Goal: Task Accomplishment & Management: Complete application form

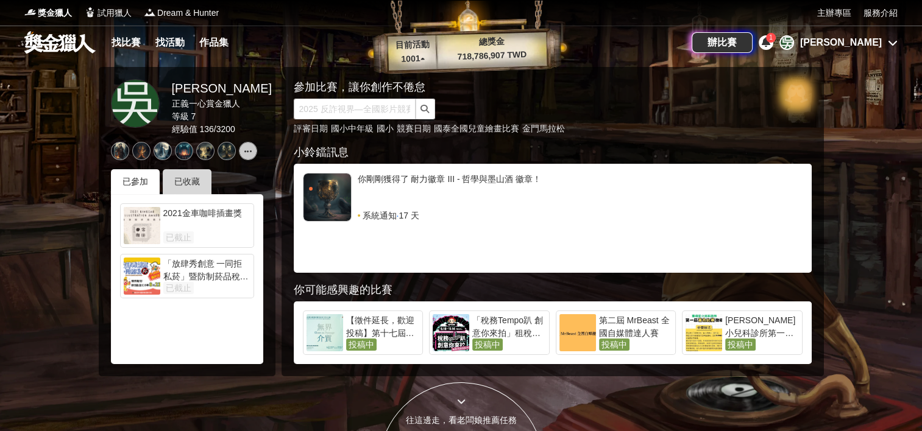
click at [201, 185] on div "已收藏" at bounding box center [187, 181] width 49 height 25
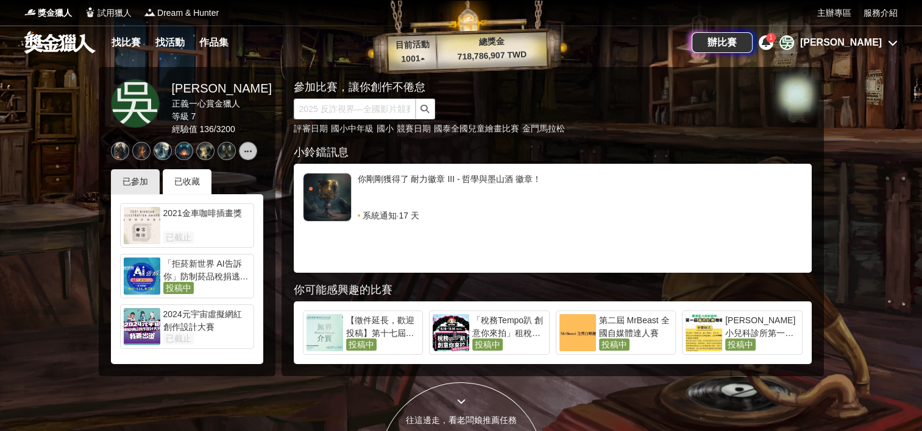
click at [212, 283] on div "「拒菸新世界 AI告訴你」防制菸品稅捐逃漏 徵件比賽 投稿中" at bounding box center [205, 276] width 90 height 37
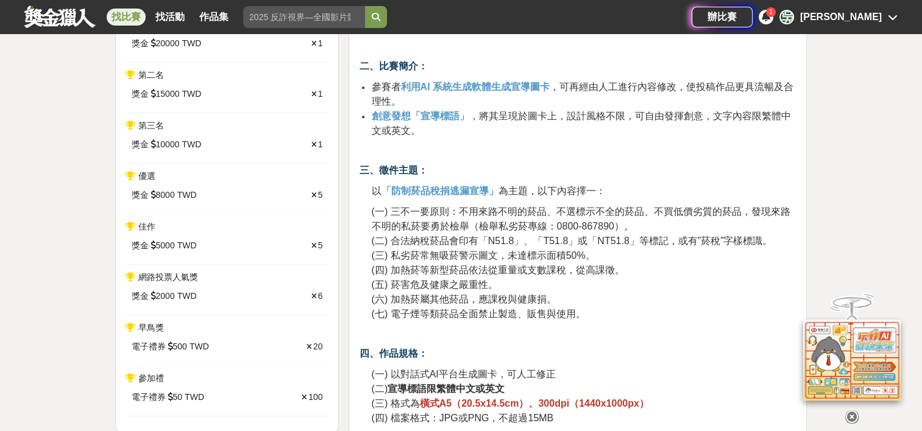
scroll to position [548, 0]
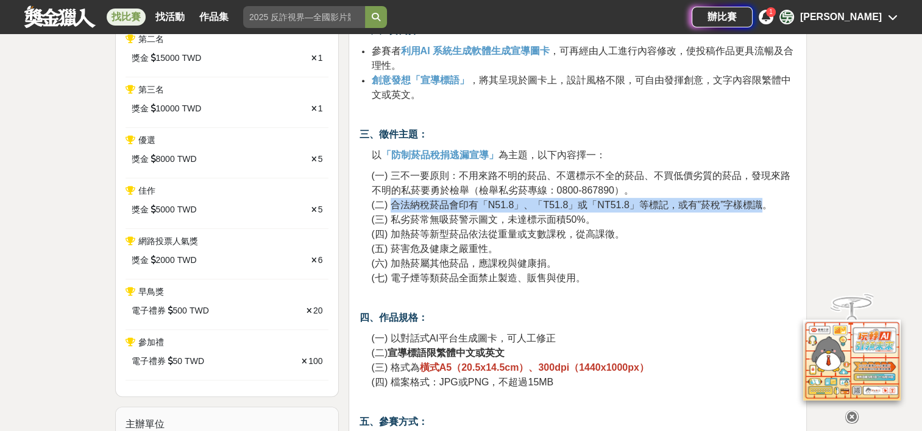
drag, startPoint x: 392, startPoint y: 204, endPoint x: 756, endPoint y: 209, distance: 363.2
click at [756, 209] on span "(二) 合法納稅菸品會印有「N51.8」、「T51.8」或「NT51.8」等標記，或有”菸稅”字樣標識。" at bounding box center [571, 205] width 401 height 10
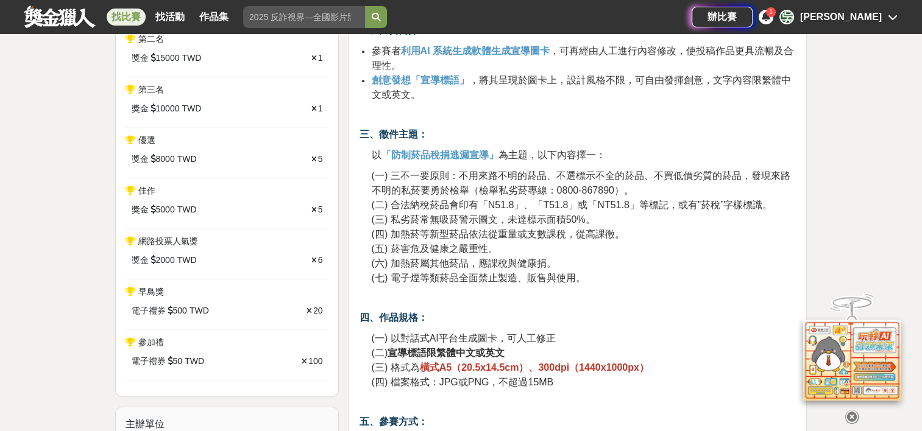
drag, startPoint x: 756, startPoint y: 209, endPoint x: 740, endPoint y: 212, distance: 16.1
drag, startPoint x: 740, startPoint y: 212, endPoint x: 638, endPoint y: 215, distance: 101.8
click at [664, 215] on p "(一) 三不一要原則：不用來路不明的菸品、不選標示不全的菸品、不買低價劣質的菸品，發現來路不明的私菸要勇於檢舉（檢舉私劣菸專線：0800-867890）。 (…" at bounding box center [583, 227] width 425 height 117
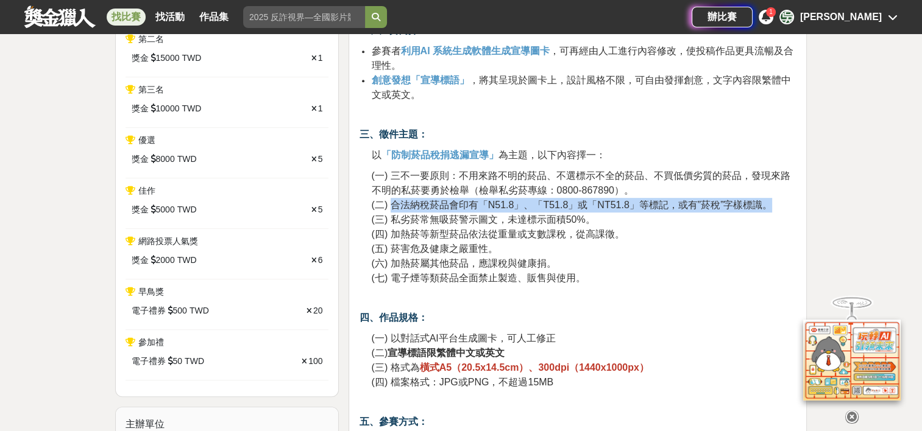
drag, startPoint x: 400, startPoint y: 200, endPoint x: 771, endPoint y: 199, distance: 371.1
click at [771, 199] on p "(一) 三不一要原則：不用來路不明的菸品、不選標示不全的菸品、不買低價劣質的菸品，發現來路不明的私菸要勇於檢舉（檢舉私劣菸專線：0800-867890）。 (…" at bounding box center [583, 227] width 425 height 117
drag, startPoint x: 771, startPoint y: 199, endPoint x: 738, endPoint y: 205, distance: 33.5
copy span "合法納稅菸品會印有「N51.8」、「T51.8」或「NT51.8」等標記，或有”菸稅”字樣標識。"
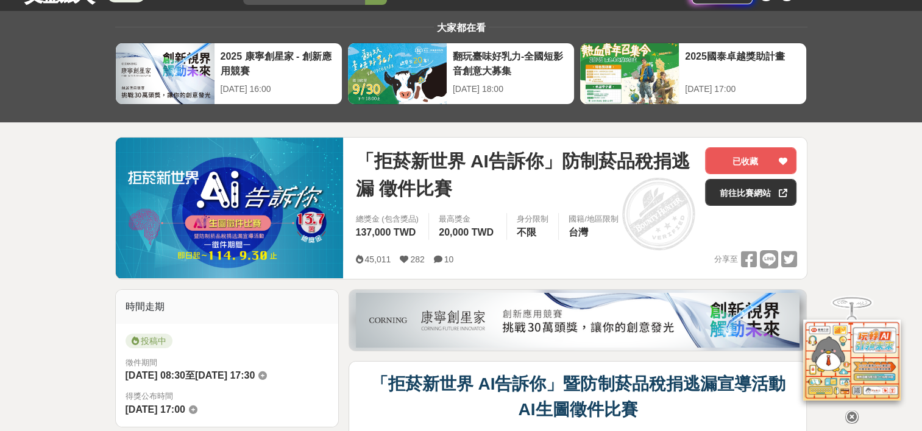
scroll to position [0, 0]
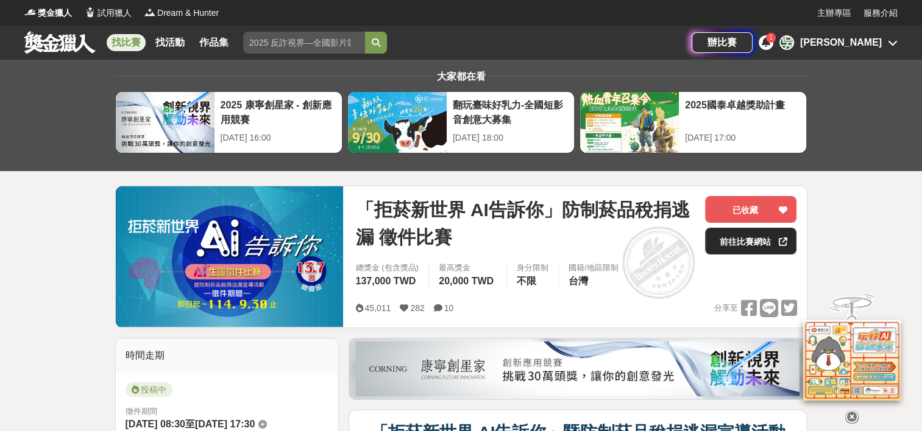
click at [754, 239] on link "前往比賽網站" at bounding box center [750, 241] width 91 height 27
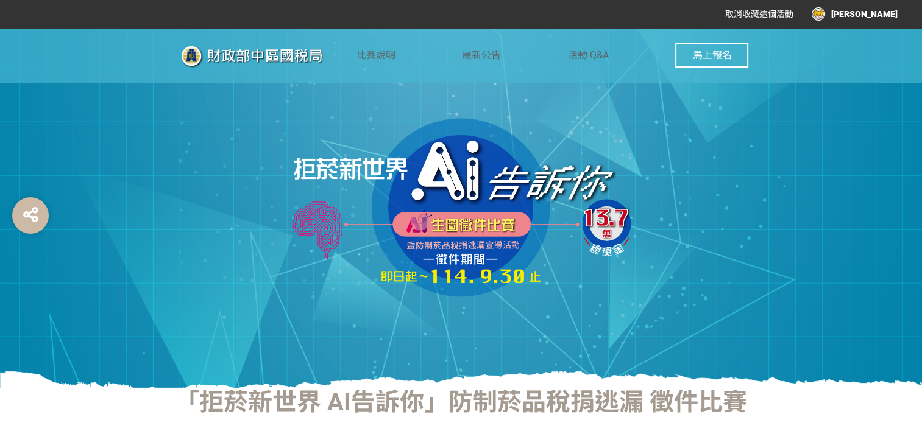
click at [729, 52] on span "馬上報名" at bounding box center [711, 55] width 39 height 12
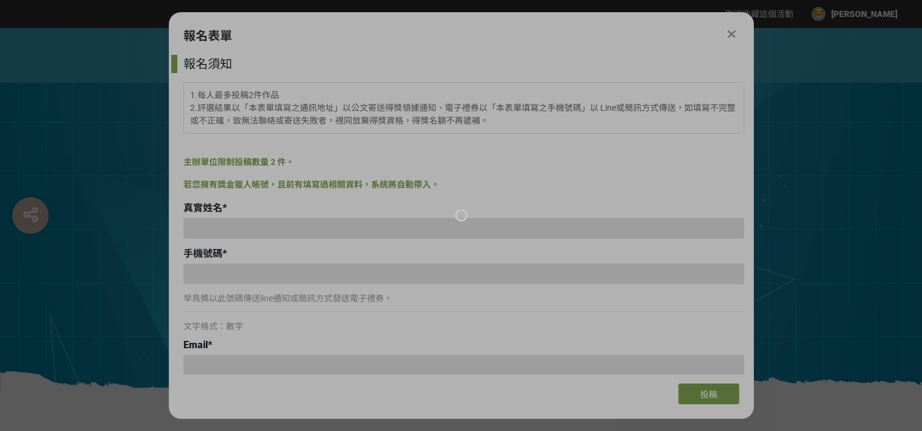
type input "[PERSON_NAME]"
type input "[EMAIL_ADDRESS][DOMAIN_NAME]"
type input "[PERSON_NAME]"
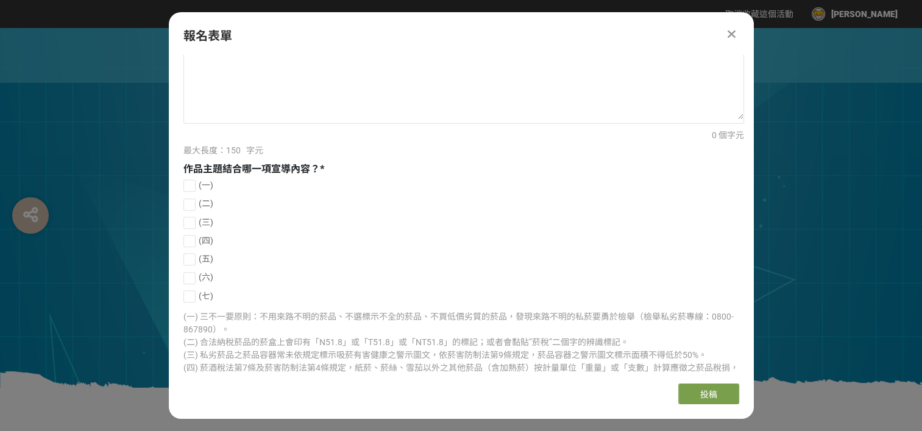
scroll to position [609, 0]
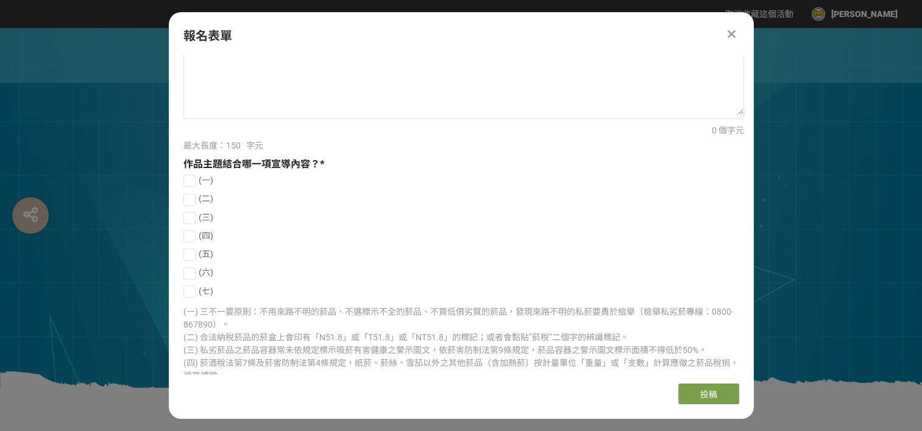
click at [193, 200] on div at bounding box center [189, 200] width 12 height 12
checkbox input "true"
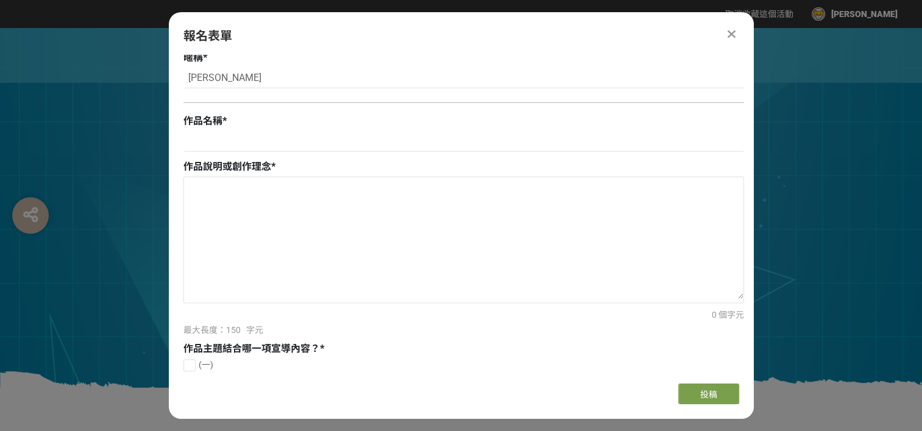
scroll to position [366, 0]
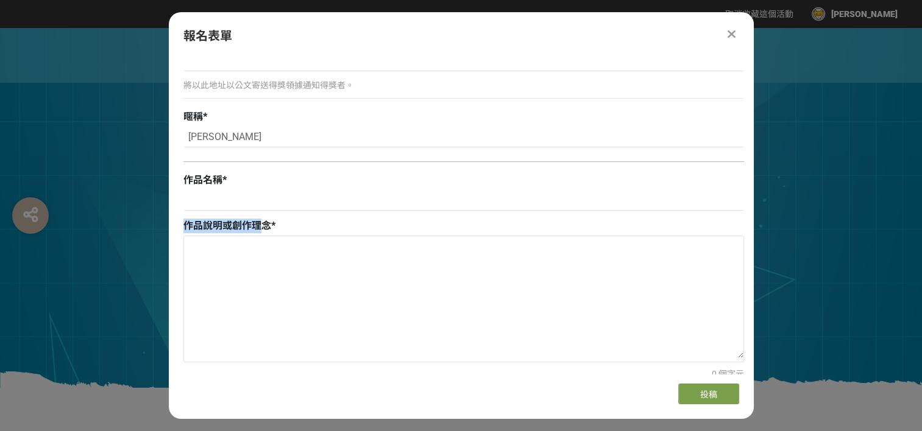
drag, startPoint x: 263, startPoint y: 222, endPoint x: 177, endPoint y: 222, distance: 85.9
click at [177, 222] on div "報名須知 1.每人最多投稿2件作品 2.評選結果以「本表單填寫之通訊地址」以公文寄送得獎領據通知、電子禮券以「本表單填寫之手機號碼」以 Line或簡訊方式傳送…" at bounding box center [461, 214] width 585 height 319
drag, startPoint x: 177, startPoint y: 222, endPoint x: 271, endPoint y: 224, distance: 93.3
click at [271, 224] on span "*" at bounding box center [273, 226] width 4 height 12
drag, startPoint x: 271, startPoint y: 224, endPoint x: 190, endPoint y: 218, distance: 80.7
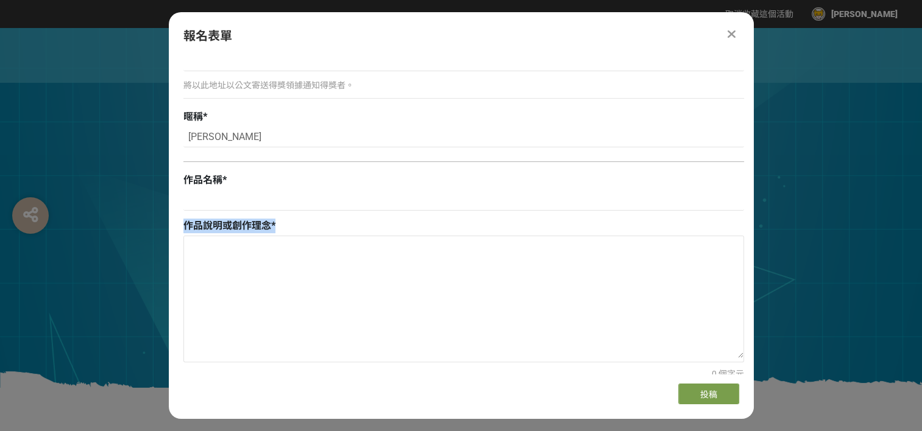
click at [190, 219] on div "作品說明或創作理念 *" at bounding box center [463, 226] width 561 height 15
copy div "作品說明或創作理念 *"
drag, startPoint x: 232, startPoint y: 135, endPoint x: 178, endPoint y: 133, distance: 53.7
click at [179, 133] on div "報名須知 1.每人最多投稿2件作品 2.評選結果以「本表單填寫之通訊地址」以公文寄送得獎領據通知、電子禮券以「本表單填寫之手機號碼」以 Line或簡訊方式傳送…" at bounding box center [461, 214] width 585 height 319
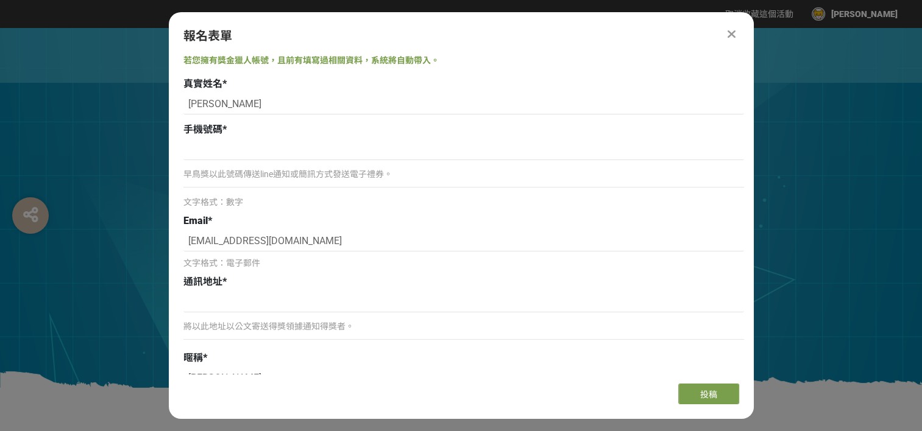
scroll to position [122, 0]
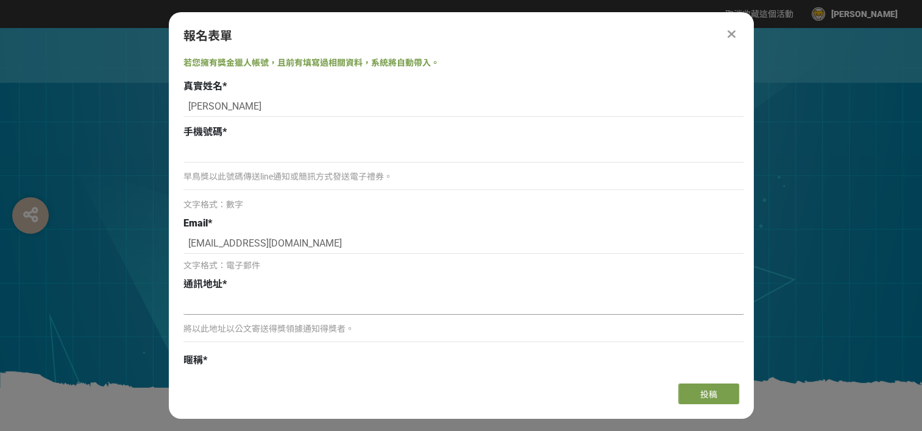
type input "巧俐"
click at [215, 305] on input at bounding box center [463, 304] width 561 height 21
type input "高雄市小港區高坪39街17號"
click at [209, 154] on input at bounding box center [463, 152] width 561 height 21
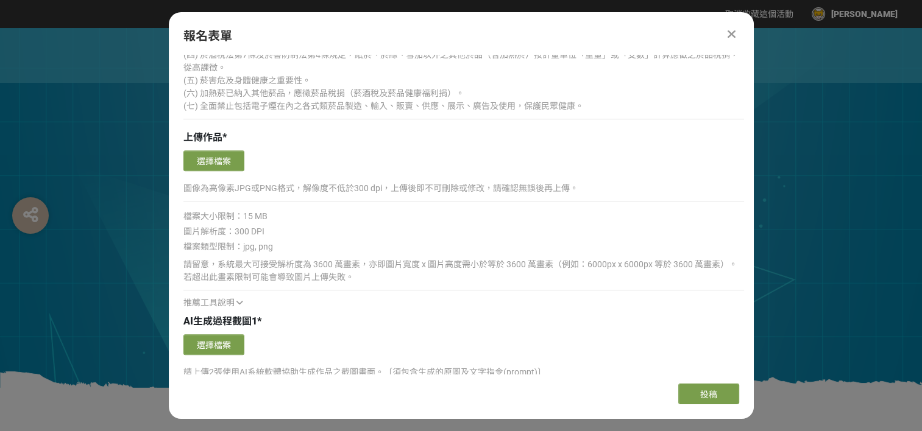
scroll to position [914, 0]
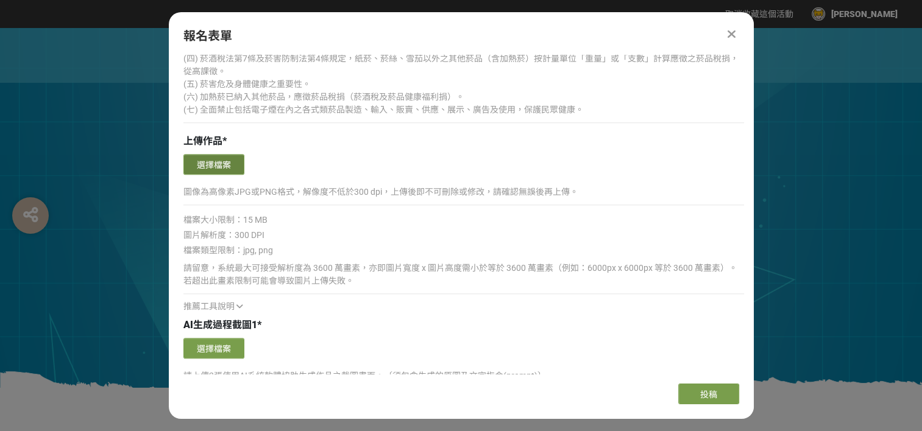
type input "0908902318"
click at [225, 161] on button "選擇檔案" at bounding box center [213, 164] width 61 height 21
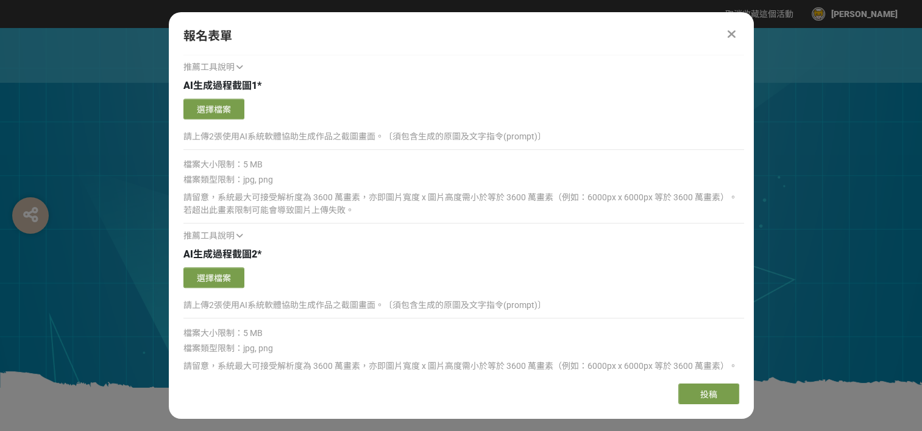
scroll to position [1402, 0]
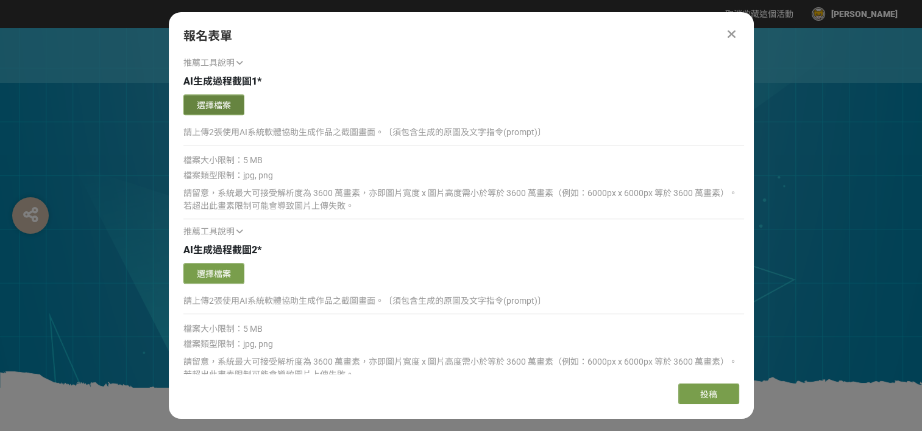
click at [224, 98] on button "選擇檔案" at bounding box center [213, 104] width 61 height 21
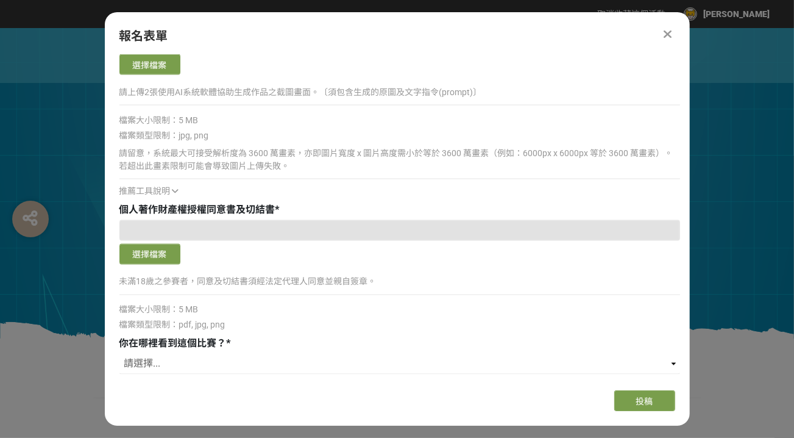
scroll to position [1889, 0]
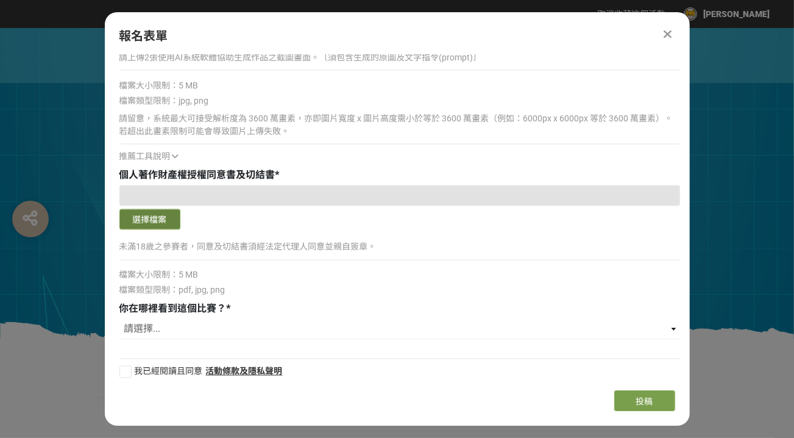
click at [170, 226] on button "選擇檔案" at bounding box center [149, 219] width 61 height 21
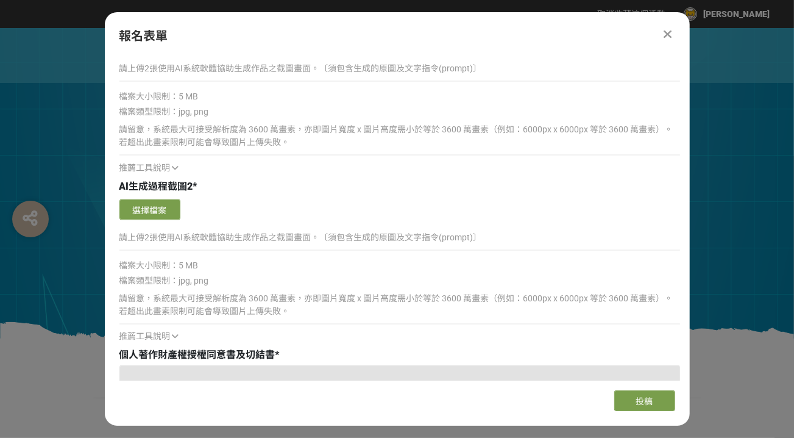
scroll to position [1706, 0]
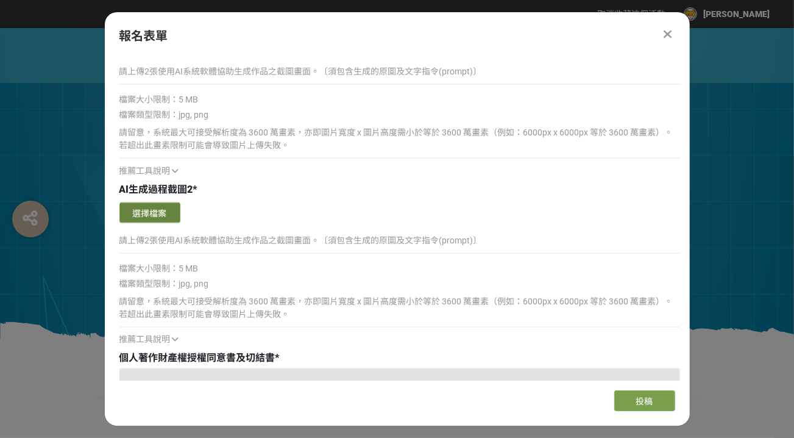
click at [152, 208] on button "選擇檔案" at bounding box center [149, 212] width 61 height 21
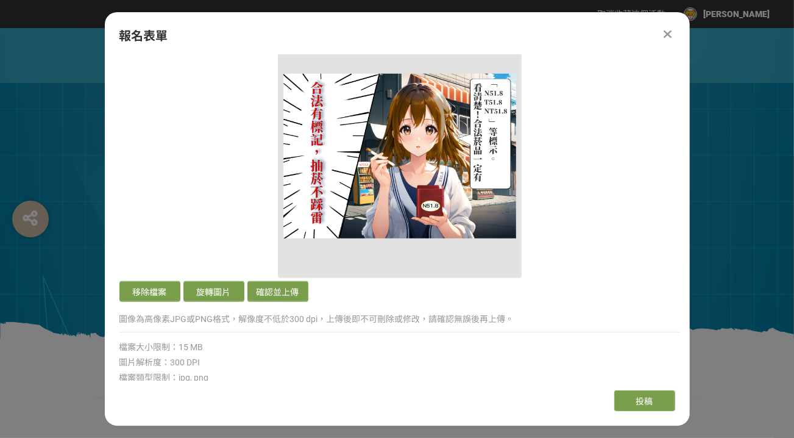
scroll to position [1036, 0]
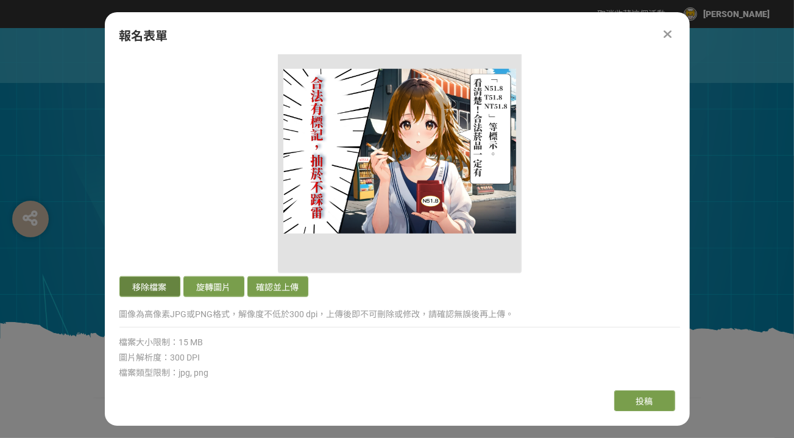
click at [155, 282] on button "移除檔案" at bounding box center [149, 286] width 61 height 21
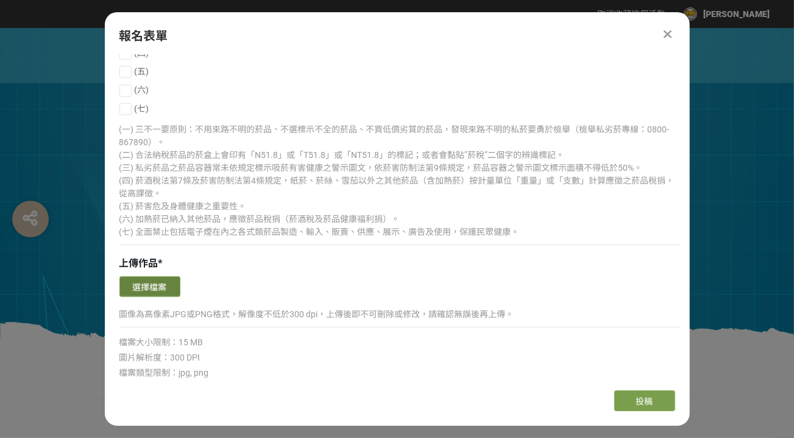
click at [162, 288] on button "選擇檔案" at bounding box center [149, 286] width 61 height 21
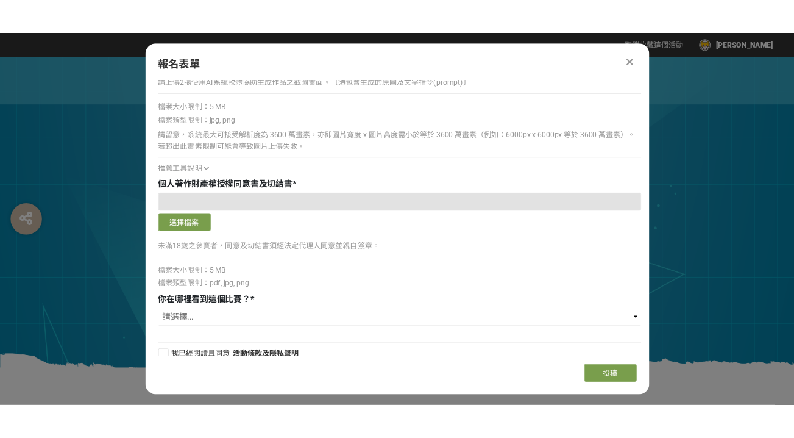
scroll to position [2144, 0]
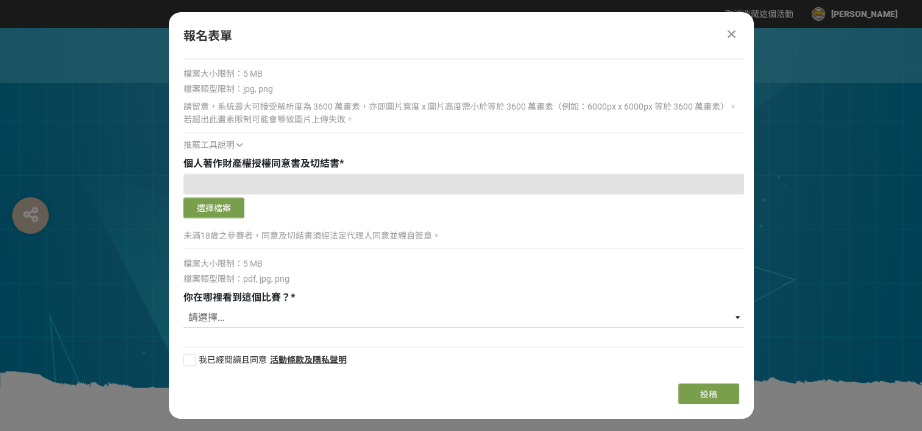
click at [261, 314] on select "請選擇... 獎金獵人網站 Facebook / Instagram 校園講座 / 老師系上推薦 電子郵件 海報 其他" at bounding box center [463, 317] width 561 height 21
select select "獎金獵人網站"
click at [183, 307] on select "請選擇... 獎金獵人網站 Facebook / Instagram 校園講座 / 老師系上推薦 電子郵件 海報 其他" at bounding box center [463, 317] width 561 height 21
click at [233, 212] on button "選擇檔案" at bounding box center [213, 207] width 61 height 21
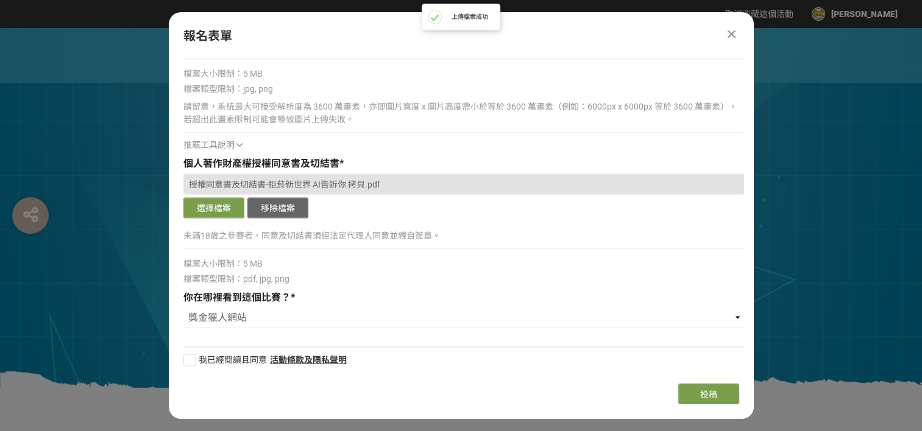
click at [292, 199] on button "移除檔案" at bounding box center [277, 207] width 61 height 21
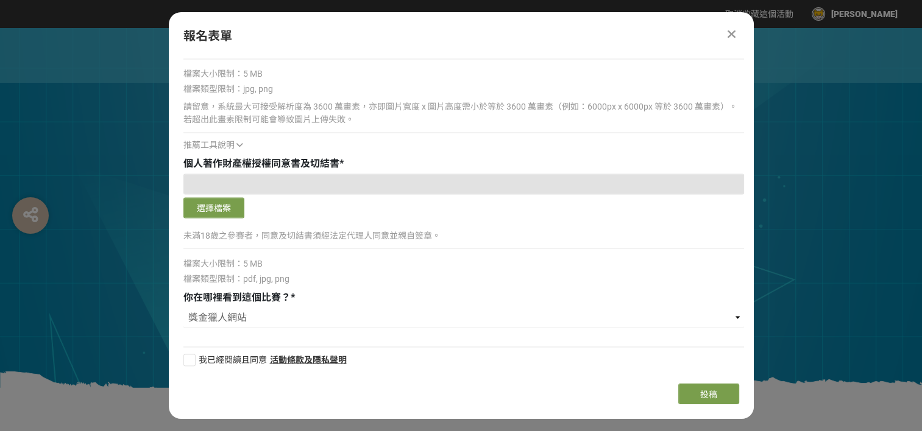
scroll to position [2139, 0]
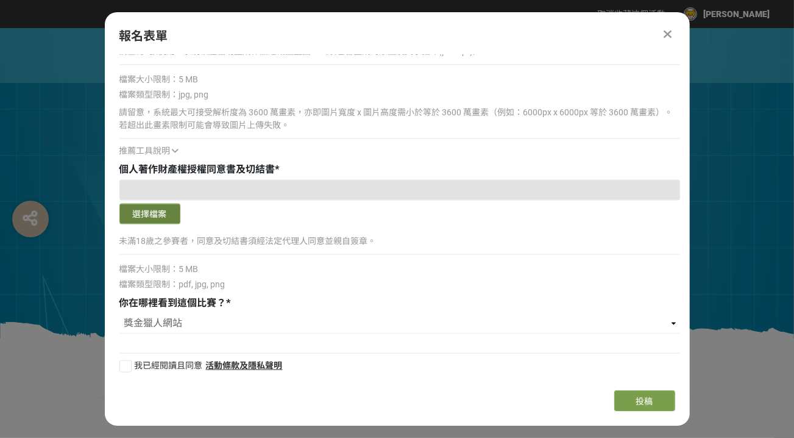
click at [176, 211] on button "選擇檔案" at bounding box center [149, 213] width 61 height 21
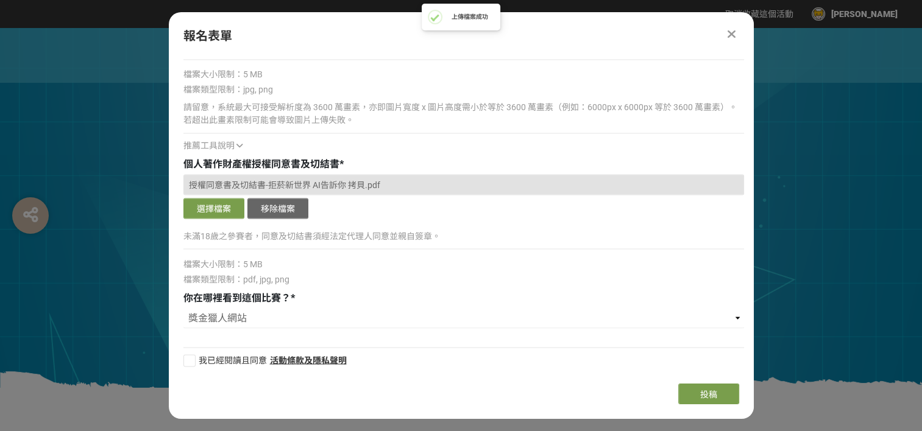
scroll to position [2144, 0]
click at [191, 358] on div at bounding box center [189, 360] width 12 height 12
checkbox input "true"
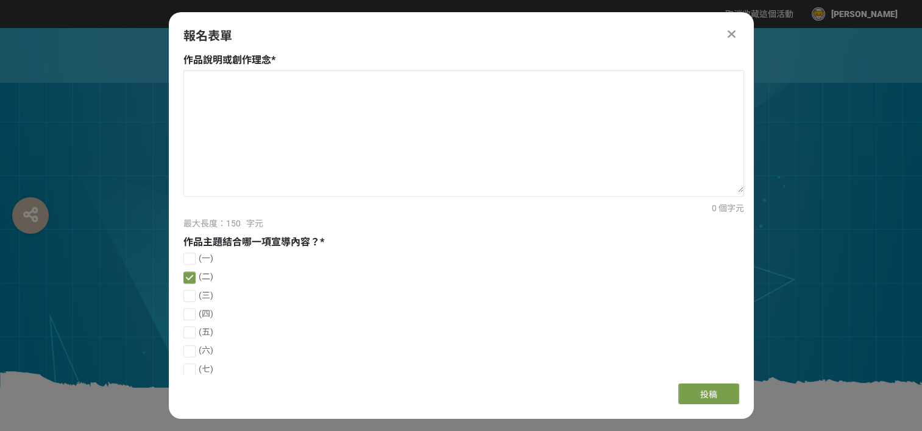
scroll to position [438, 0]
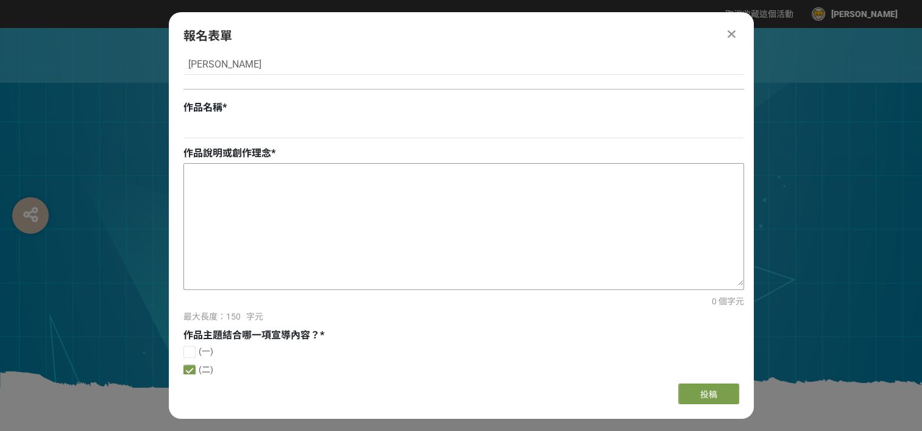
click at [256, 204] on textarea at bounding box center [463, 225] width 559 height 122
paste textarea "本作品以「合法納稅菸品」為核心概念，透過擬人化的手法，將菸品轉化為漫畫角色，讓嚴肅的稅務議題更容易被大眾理解與接受，角色身上和畫面上有「N51.8」、「T51…"
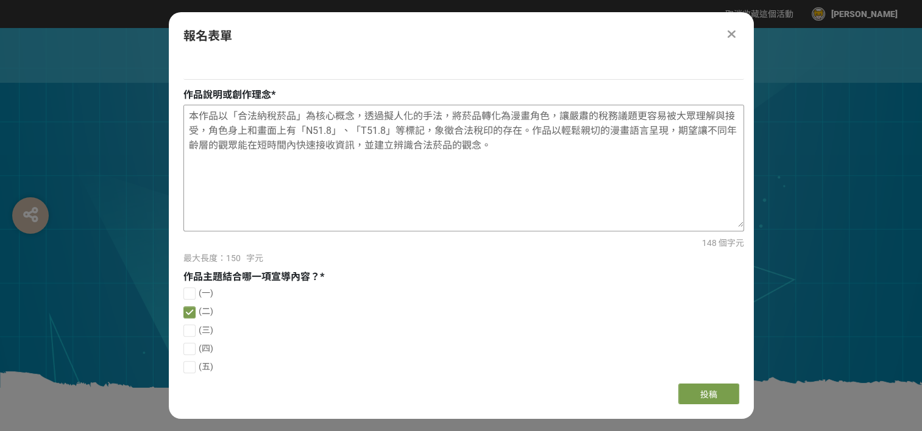
scroll to position [499, 0]
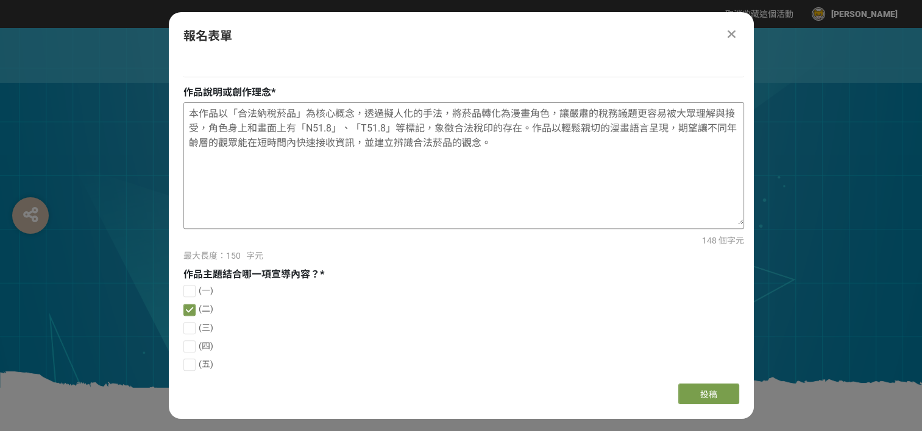
click at [637, 129] on textarea "本作品以「合法納稅菸品」為核心概念，透過擬人化的手法，將菸品轉化為漫畫角色，讓嚴肅的稅務議題更容易被大眾理解與接受，角色身上和畫面上有「N51.8」、「T51…" at bounding box center [463, 164] width 559 height 122
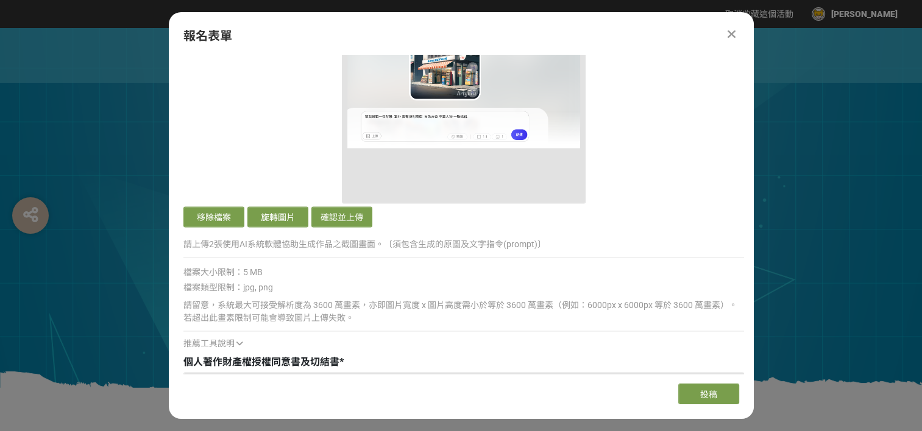
scroll to position [2144, 0]
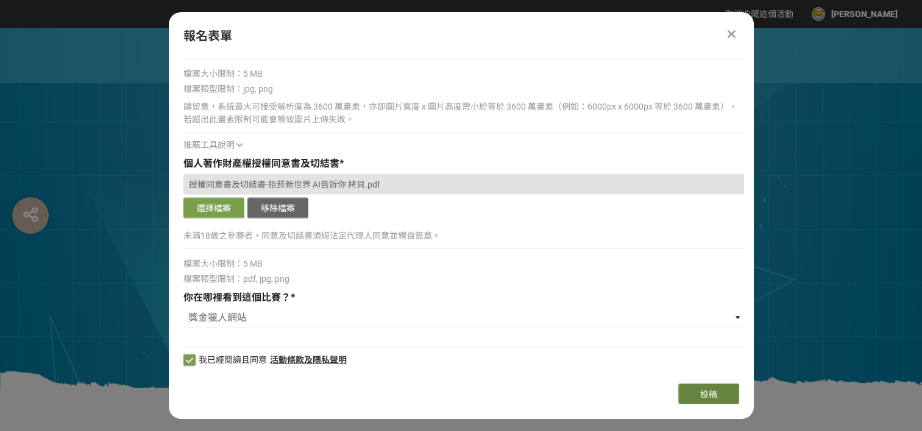
type textarea "本作品以「合法納稅菸品」為核心概念，透過擬人化的手法，將菸品轉化為漫畫角色，讓嚴肅的稅務議題更容易被大眾理解與接受，角色身上和畫面上有「N51.8」、「T51…"
click at [705, 390] on span "投稿" at bounding box center [708, 395] width 17 height 10
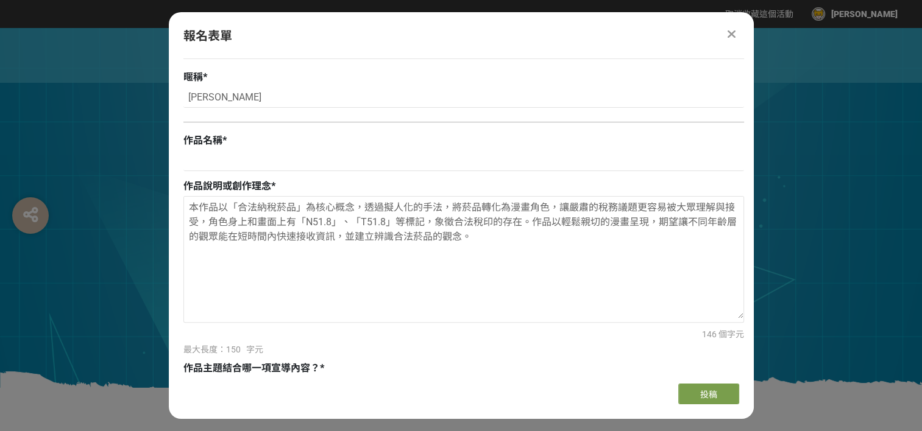
scroll to position [427, 0]
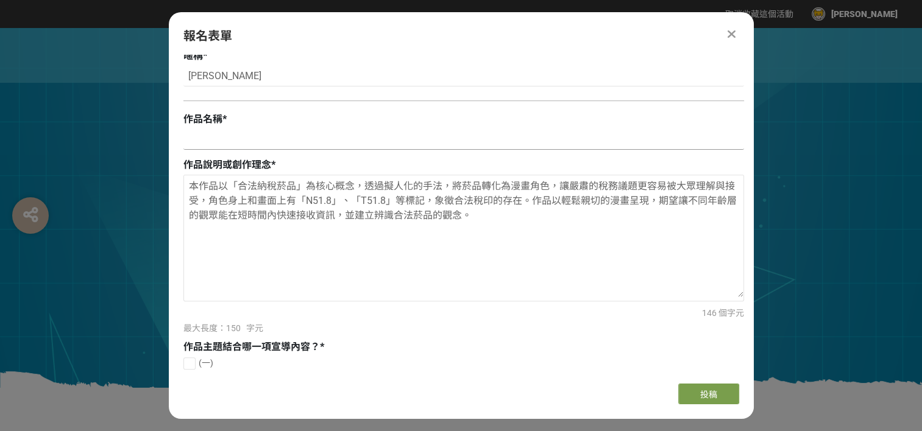
click at [246, 149] on input at bounding box center [463, 139] width 561 height 21
click at [286, 144] on input at bounding box center [463, 139] width 561 height 21
paste input "51.8守護證"
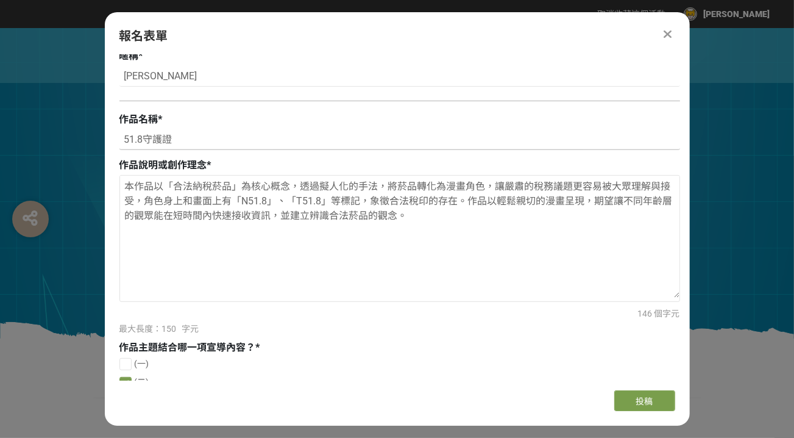
type input "51.8守護證"
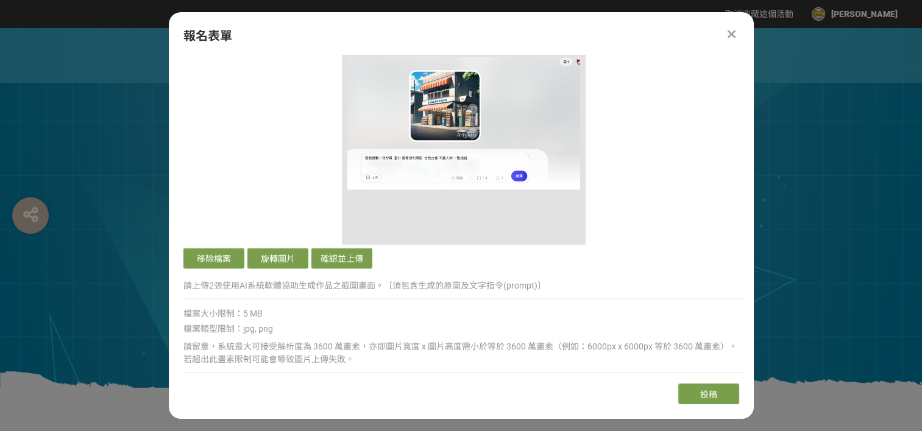
scroll to position [1901, 0]
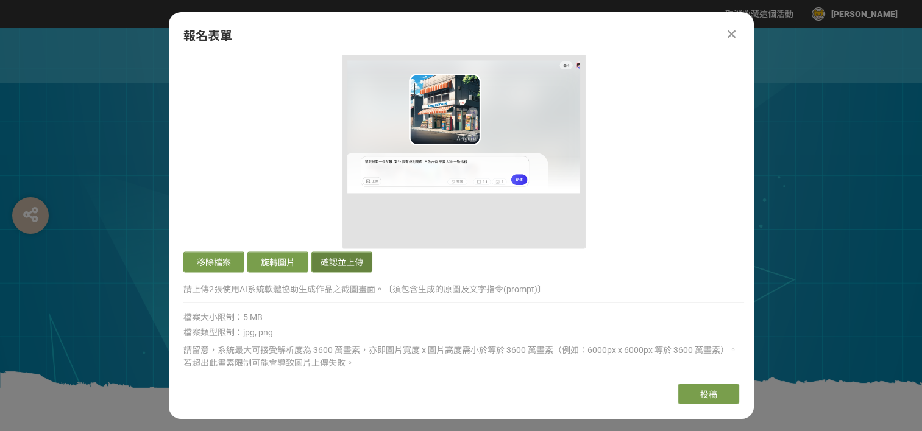
click at [365, 258] on button "確認並上傳" at bounding box center [341, 262] width 61 height 21
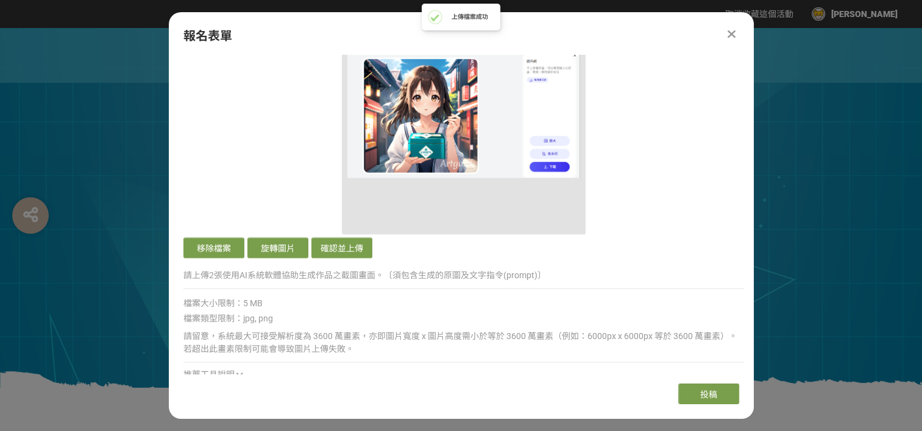
scroll to position [1474, 0]
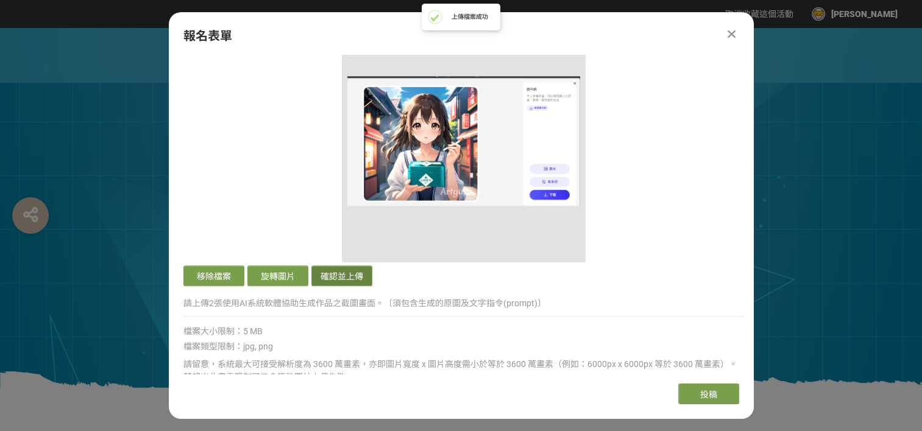
click at [361, 267] on button "確認並上傳" at bounding box center [341, 276] width 61 height 21
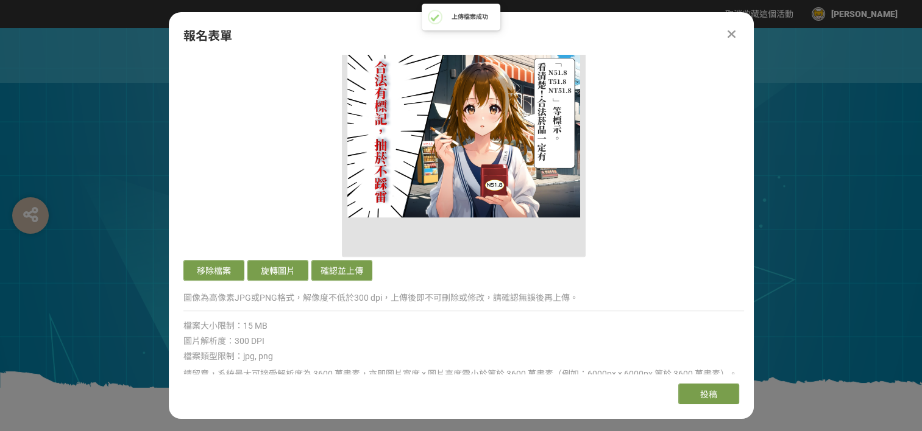
scroll to position [1048, 0]
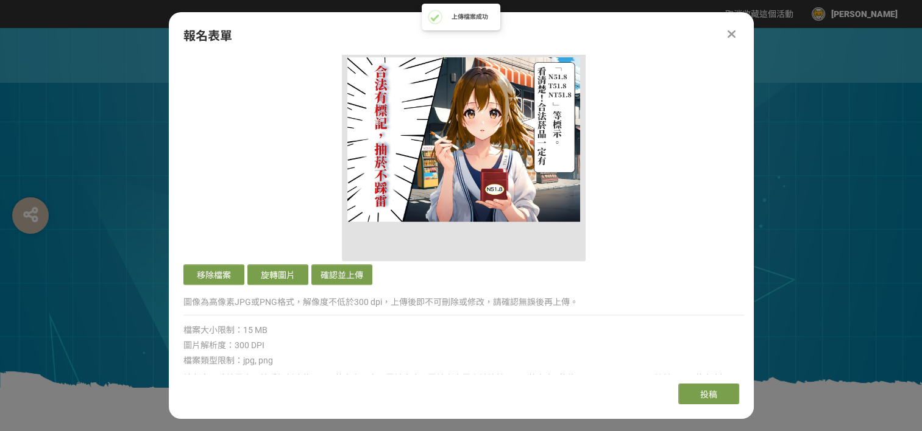
click at [358, 261] on div "移除檔案 旋轉圖片 確認並上傳" at bounding box center [463, 153] width 561 height 271
click at [360, 274] on button "確認並上傳" at bounding box center [341, 274] width 61 height 21
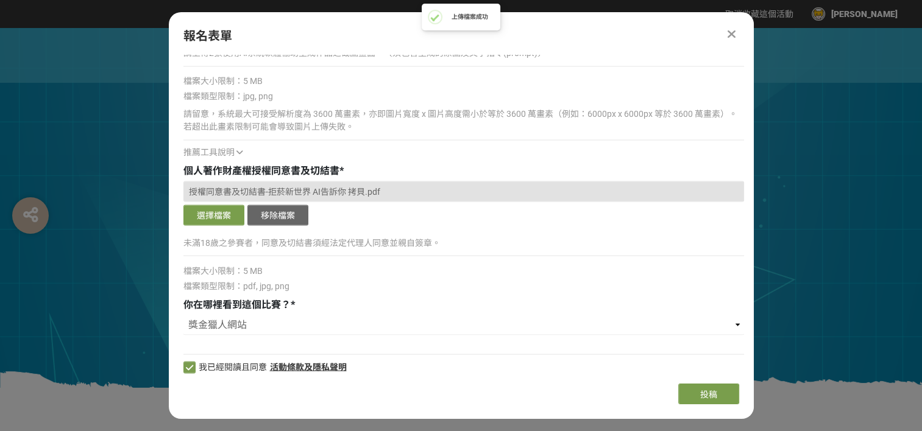
scroll to position [2144, 0]
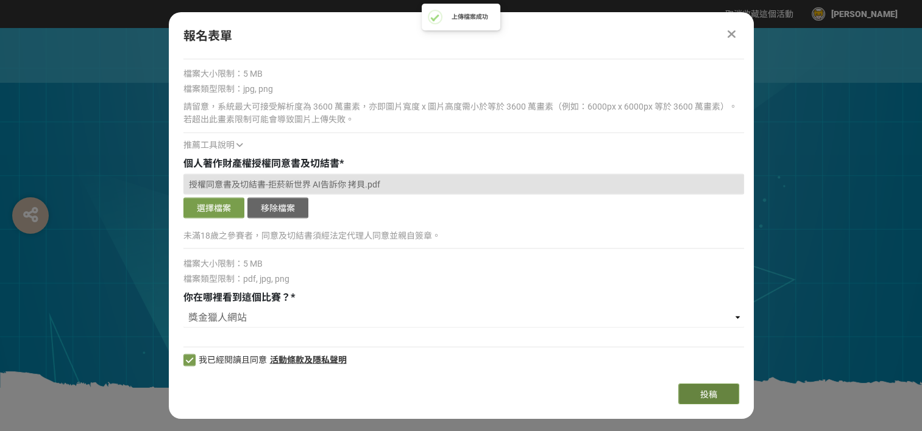
click at [683, 388] on button "投稿" at bounding box center [708, 394] width 61 height 21
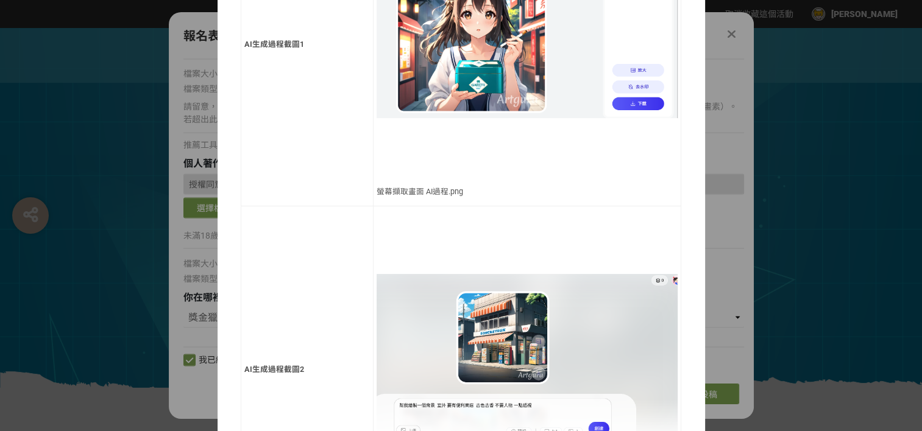
scroll to position [943, 0]
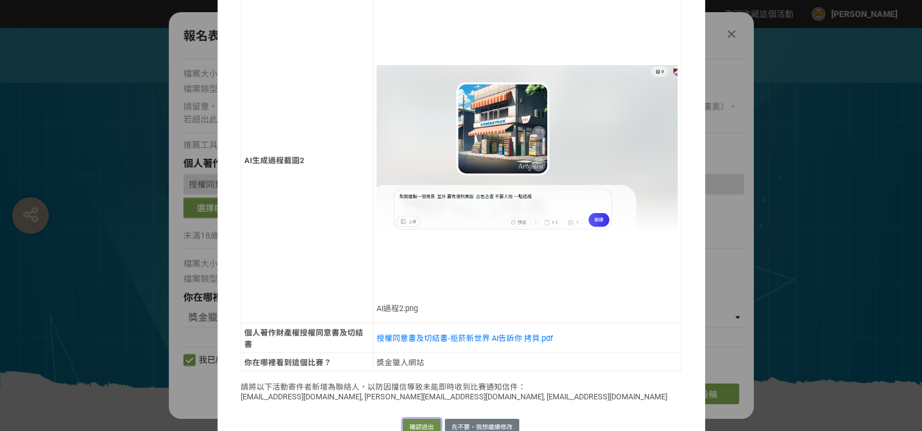
click at [416, 419] on button "確認送出" at bounding box center [422, 427] width 38 height 17
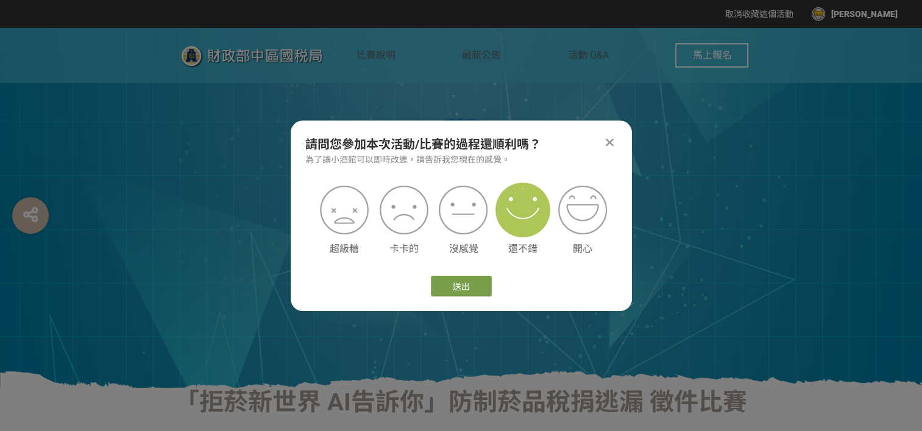
click at [507, 217] on img at bounding box center [522, 210] width 55 height 55
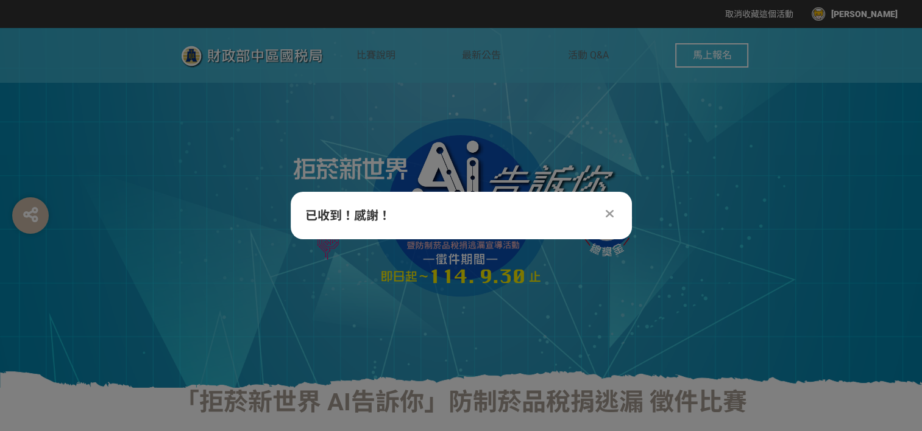
click at [611, 219] on div at bounding box center [610, 214] width 15 height 15
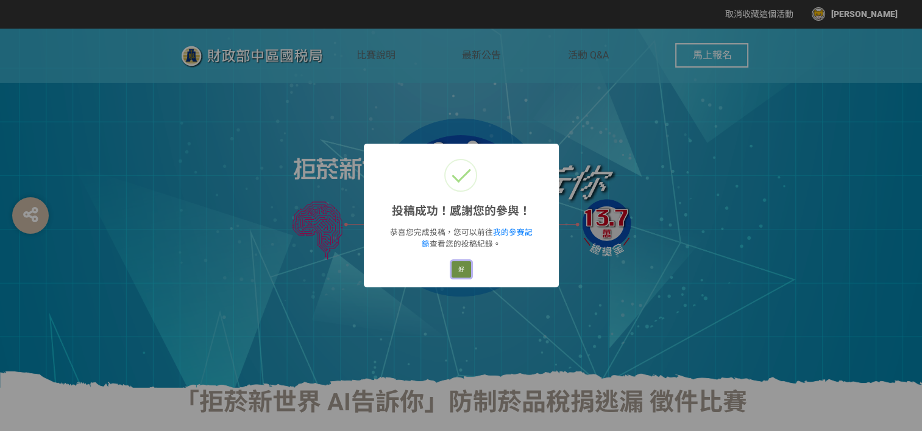
click at [452, 269] on button "好" at bounding box center [462, 269] width 20 height 17
